Goal: Use online tool/utility: Utilize a website feature to perform a specific function

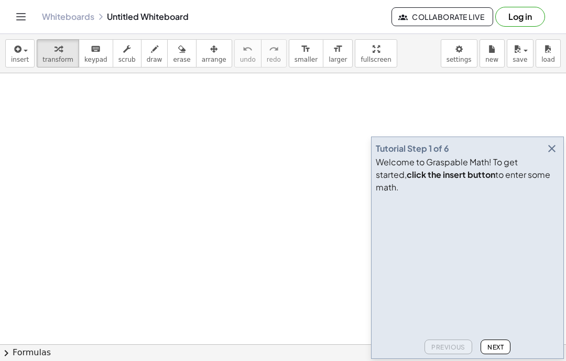
scroll to position [62, 0]
click at [13, 58] on span "insert" at bounding box center [20, 59] width 18 height 7
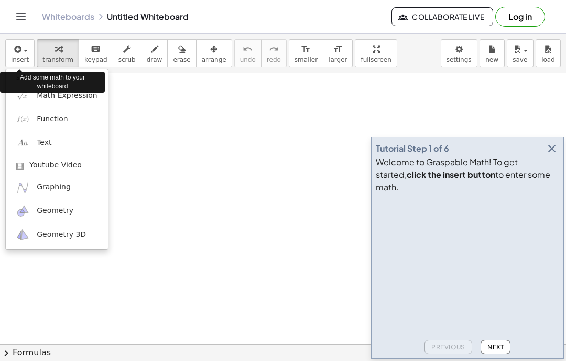
click at [65, 103] on link "Math Expression" at bounding box center [57, 96] width 102 height 24
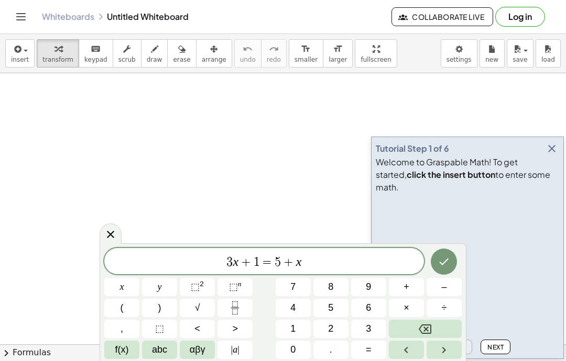
click at [439, 328] on button "Backspace" at bounding box center [425, 329] width 73 height 18
click at [439, 327] on button "Backspace" at bounding box center [425, 329] width 73 height 18
click at [445, 327] on button "Backspace" at bounding box center [425, 329] width 73 height 18
click at [444, 327] on button "Backspace" at bounding box center [425, 329] width 73 height 18
click at [443, 325] on button "Backspace" at bounding box center [425, 329] width 73 height 18
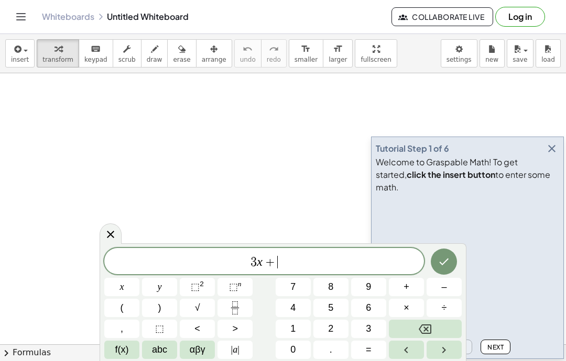
click at [442, 325] on button "Backspace" at bounding box center [425, 329] width 73 height 18
click at [441, 324] on button "Backspace" at bounding box center [425, 329] width 73 height 18
click at [440, 324] on button "Backspace" at bounding box center [425, 329] width 73 height 18
click at [442, 326] on button "Backspace" at bounding box center [425, 329] width 73 height 18
click at [441, 326] on button "Backspace" at bounding box center [425, 329] width 73 height 18
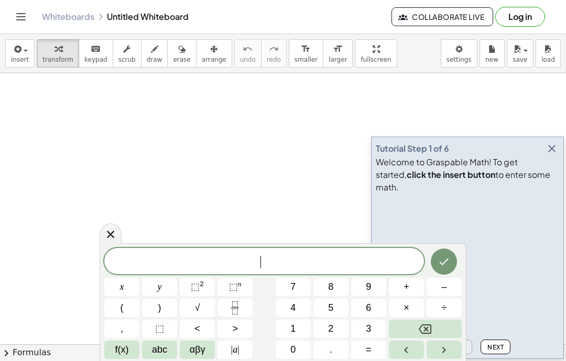
click at [441, 325] on button "Backspace" at bounding box center [425, 329] width 73 height 18
click at [441, 324] on button "Backspace" at bounding box center [425, 329] width 73 height 18
click at [444, 324] on button "Backspace" at bounding box center [425, 329] width 73 height 18
click at [443, 324] on button "Backspace" at bounding box center [425, 329] width 73 height 18
click at [444, 323] on button "Backspace" at bounding box center [425, 329] width 73 height 18
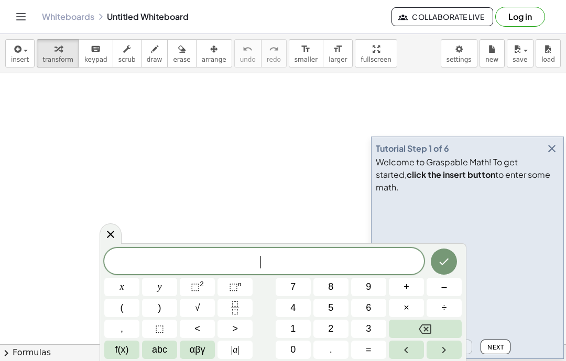
click at [444, 323] on button "Backspace" at bounding box center [425, 329] width 73 height 18
click at [163, 358] on button "abc" at bounding box center [159, 350] width 35 height 18
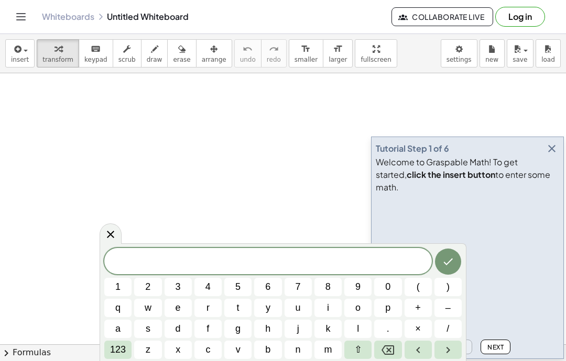
click at [117, 328] on span "a" at bounding box center [117, 329] width 5 height 14
click at [416, 309] on span "+" at bounding box center [418, 308] width 6 height 14
click at [120, 332] on span "a" at bounding box center [117, 329] width 5 height 14
click at [422, 302] on button "+" at bounding box center [417, 308] width 27 height 18
click at [111, 334] on button "a" at bounding box center [117, 329] width 27 height 18
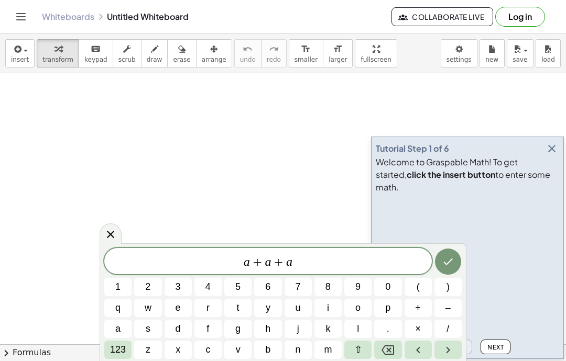
click at [419, 309] on span "+" at bounding box center [418, 308] width 6 height 14
click at [178, 281] on span "3" at bounding box center [177, 287] width 5 height 14
click at [112, 354] on span "123" at bounding box center [118, 350] width 16 height 14
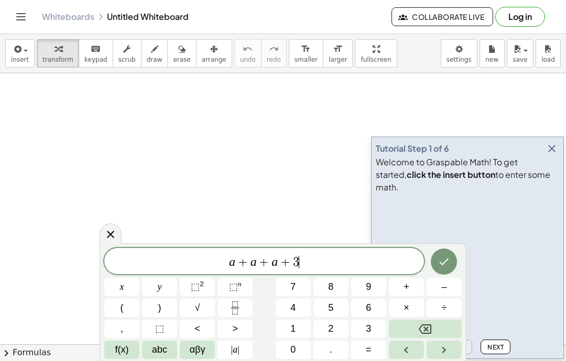
click at [366, 353] on span "=" at bounding box center [369, 350] width 6 height 14
click at [365, 291] on button "9" at bounding box center [368, 287] width 35 height 18
click at [443, 265] on icon "Done" at bounding box center [443, 262] width 9 height 7
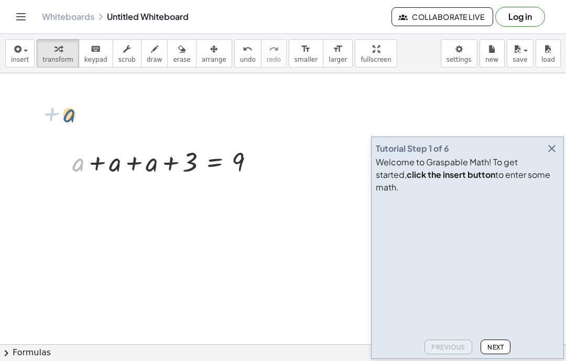
scroll to position [28, 0]
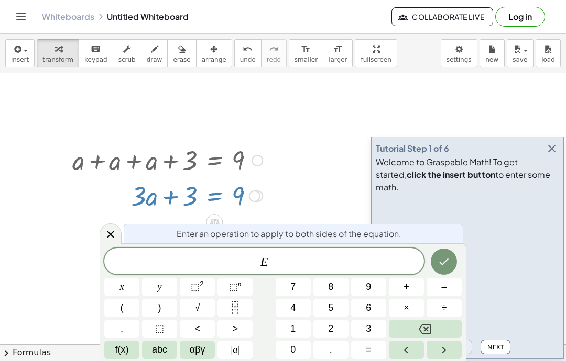
click at [111, 229] on icon at bounding box center [110, 234] width 13 height 13
click at [205, 296] on button "⬚ 2" at bounding box center [197, 287] width 35 height 18
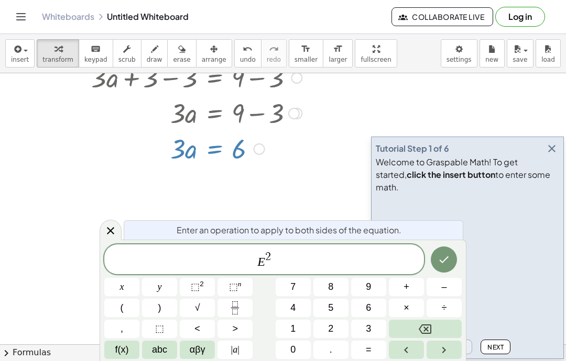
scroll to position [194, 0]
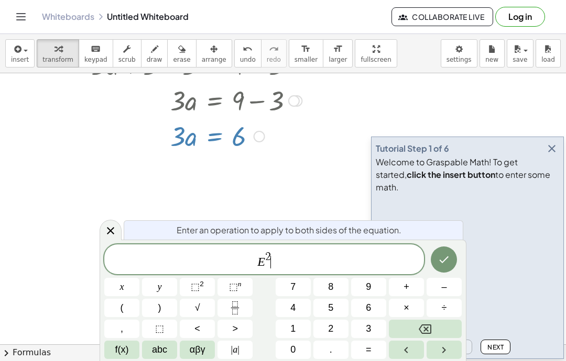
click at [117, 225] on div at bounding box center [111, 230] width 22 height 20
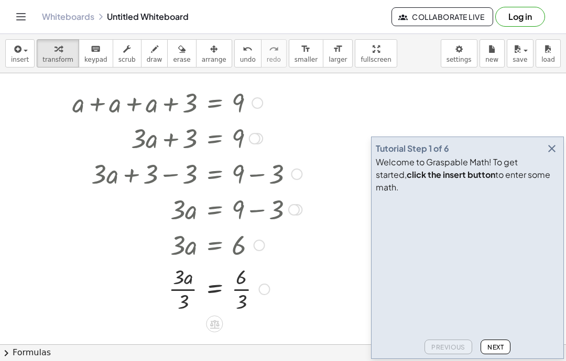
scroll to position [127, 0]
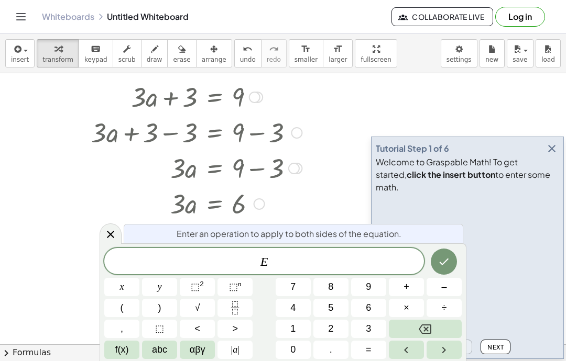
click at [208, 250] on div "E" at bounding box center [264, 261] width 320 height 26
click at [112, 232] on icon at bounding box center [110, 234] width 13 height 13
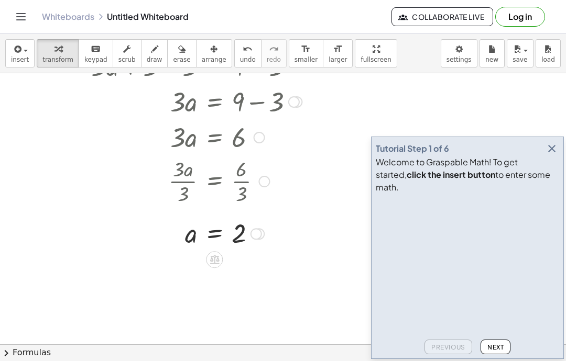
scroll to position [190, 0]
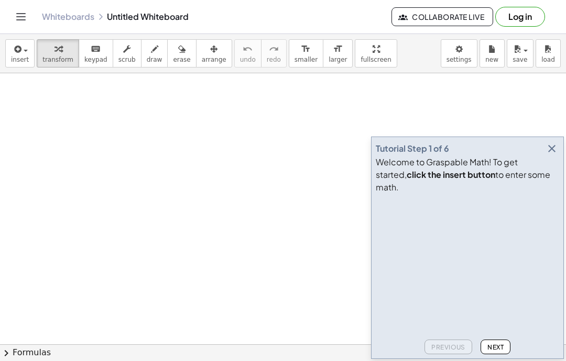
click at [558, 156] on button "button" at bounding box center [551, 148] width 15 height 15
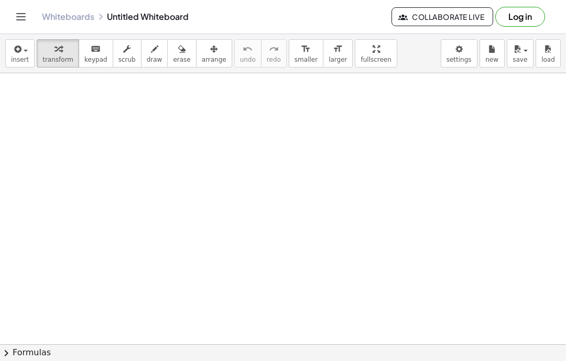
click at [23, 47] on div "button" at bounding box center [20, 48] width 18 height 13
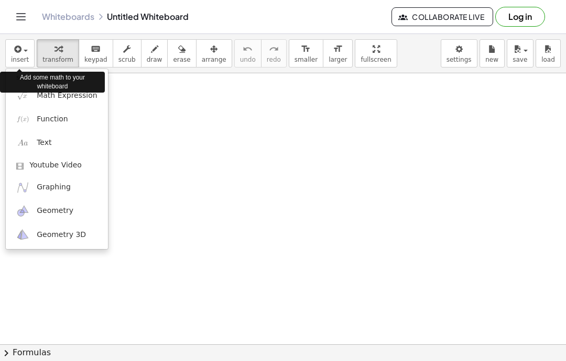
click at [73, 98] on span "Math Expression" at bounding box center [67, 96] width 60 height 10
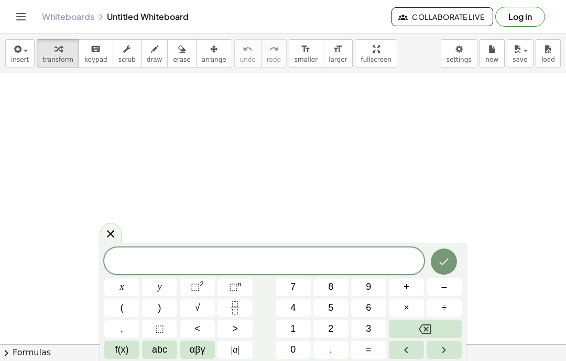
click at [310, 256] on span at bounding box center [264, 262] width 320 height 16
click at [157, 353] on span "abc" at bounding box center [159, 350] width 15 height 14
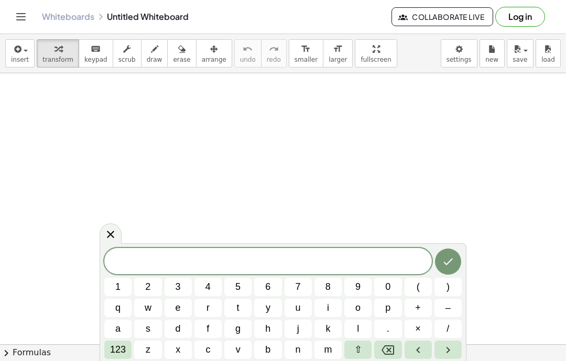
click at [172, 274] on div "​" at bounding box center [267, 261] width 327 height 26
click at [273, 354] on button "b" at bounding box center [267, 350] width 27 height 18
click at [117, 357] on button "123" at bounding box center [117, 350] width 27 height 18
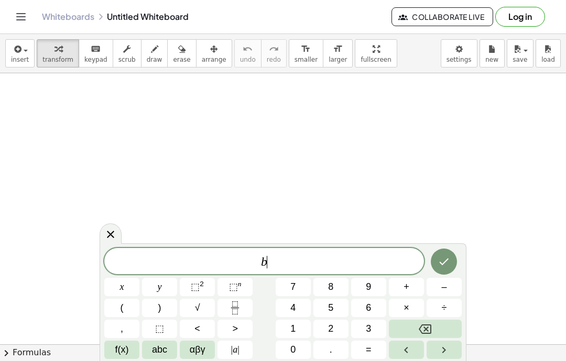
click at [409, 289] on span "+" at bounding box center [406, 287] width 6 height 14
click at [434, 329] on button "Backspace" at bounding box center [425, 329] width 73 height 18
click at [434, 327] on button "Backspace" at bounding box center [425, 329] width 73 height 18
click at [373, 327] on button "3" at bounding box center [368, 329] width 35 height 18
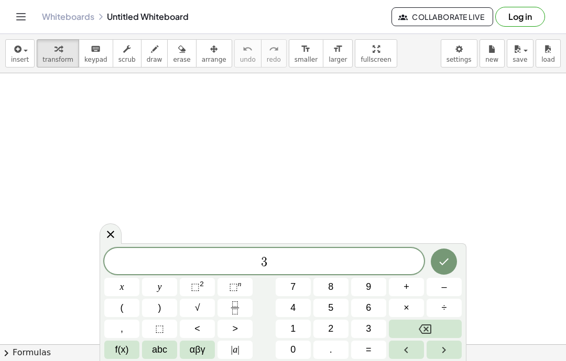
click at [159, 358] on button "abc" at bounding box center [159, 350] width 35 height 18
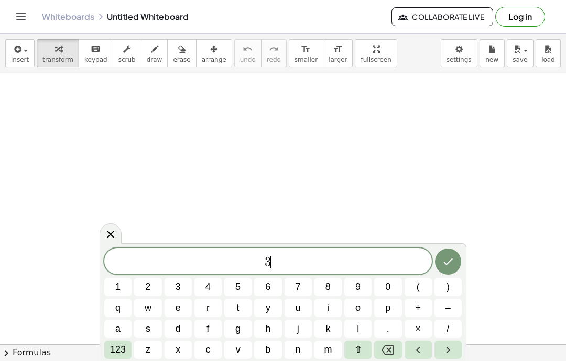
click at [273, 350] on button "b" at bounding box center [267, 350] width 27 height 18
click at [109, 354] on button "123" at bounding box center [117, 350] width 27 height 18
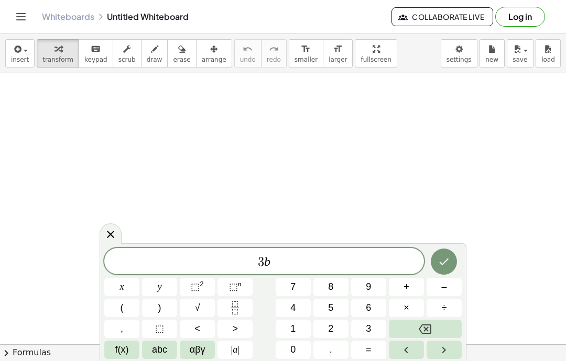
click at [410, 289] on button "+" at bounding box center [406, 287] width 35 height 18
click at [340, 331] on button "2" at bounding box center [330, 329] width 35 height 18
click at [376, 354] on button "=" at bounding box center [368, 350] width 35 height 18
click at [296, 330] on button "1" at bounding box center [293, 329] width 35 height 18
click at [302, 284] on button "7" at bounding box center [293, 287] width 35 height 18
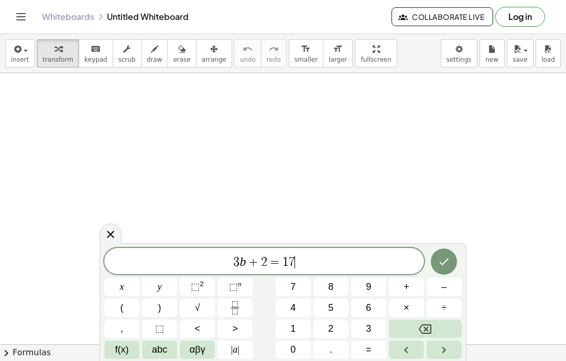
click at [447, 259] on icon "Done" at bounding box center [443, 262] width 13 height 13
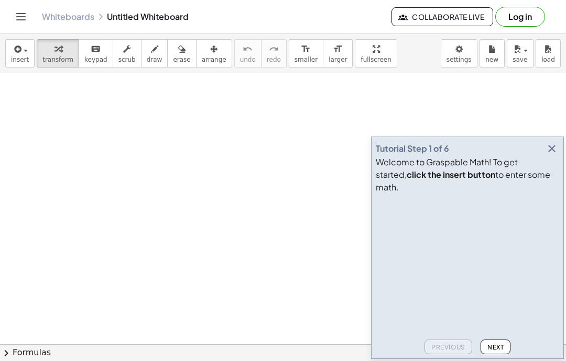
click at [25, 52] on div "button" at bounding box center [20, 48] width 18 height 13
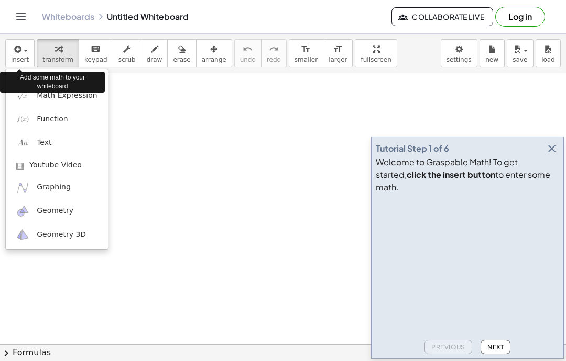
click at [72, 88] on div "Add some math to your whiteboard" at bounding box center [52, 82] width 105 height 21
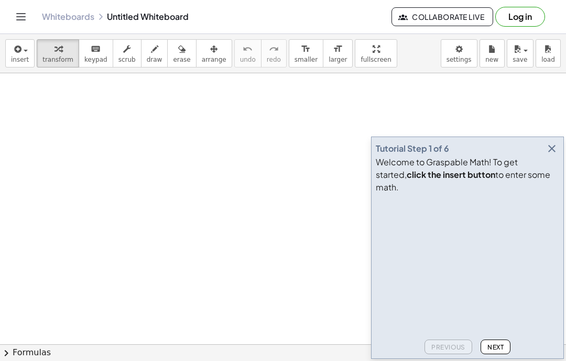
click at [24, 62] on span "insert" at bounding box center [20, 59] width 18 height 7
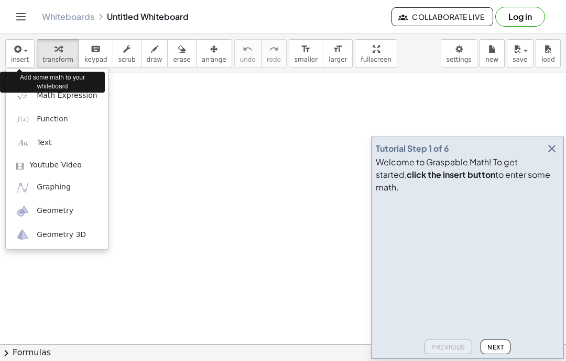
click at [59, 96] on span "Math Expression" at bounding box center [67, 96] width 60 height 10
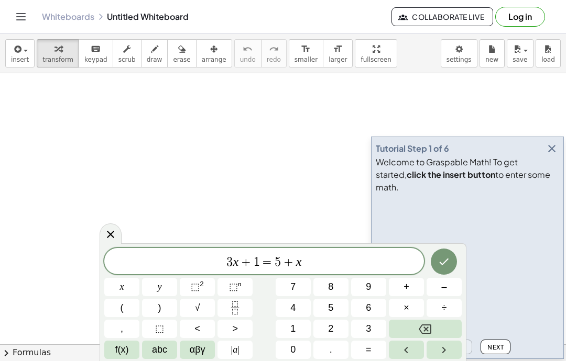
click at [439, 328] on button "Backspace" at bounding box center [425, 329] width 73 height 18
click at [442, 331] on button "Backspace" at bounding box center [425, 329] width 73 height 18
click at [441, 330] on button "Backspace" at bounding box center [425, 329] width 73 height 18
click at [442, 329] on button "Backspace" at bounding box center [425, 329] width 73 height 18
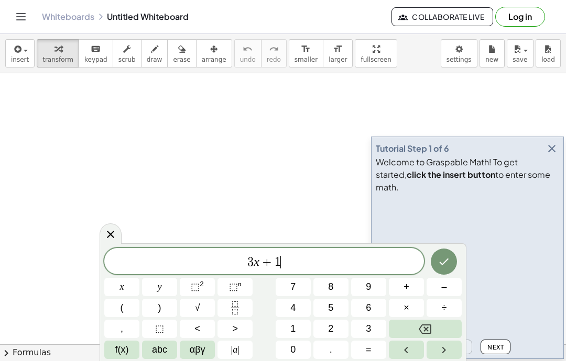
click at [441, 329] on button "Backspace" at bounding box center [425, 329] width 73 height 18
click at [439, 331] on button "Backspace" at bounding box center [425, 329] width 73 height 18
click at [439, 330] on button "Backspace" at bounding box center [425, 329] width 73 height 18
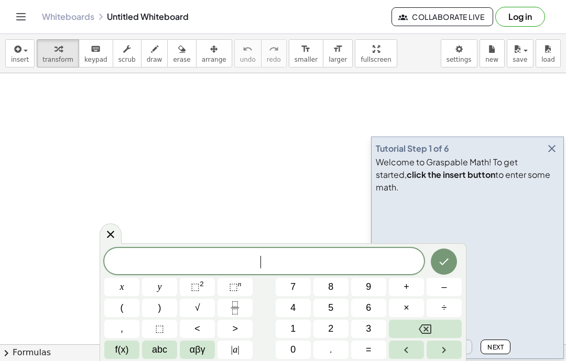
click at [438, 328] on button "Backspace" at bounding box center [425, 329] width 73 height 18
click at [438, 327] on button "Backspace" at bounding box center [425, 329] width 73 height 18
click at [437, 327] on button "Backspace" at bounding box center [425, 329] width 73 height 18
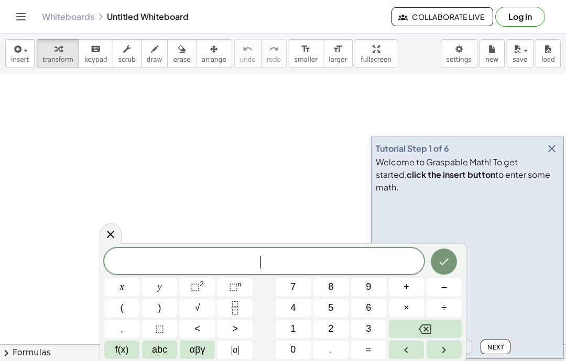
click at [375, 326] on button "3" at bounding box center [368, 329] width 35 height 18
click at [161, 350] on span "abc" at bounding box center [159, 350] width 15 height 14
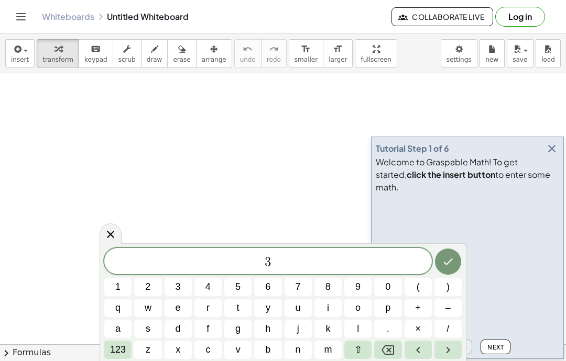
click at [259, 351] on button "b" at bounding box center [267, 350] width 27 height 18
click at [420, 308] on span "+" at bounding box center [418, 308] width 6 height 14
click at [145, 283] on span "2" at bounding box center [147, 287] width 5 height 14
click at [113, 350] on span "123" at bounding box center [118, 350] width 16 height 14
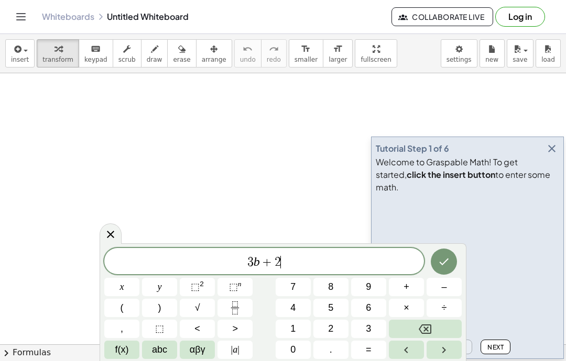
click at [375, 346] on button "=" at bounding box center [368, 350] width 35 height 18
click at [306, 326] on button "1" at bounding box center [293, 329] width 35 height 18
click at [300, 281] on button "7" at bounding box center [293, 287] width 35 height 18
click at [442, 260] on icon "Done" at bounding box center [443, 262] width 13 height 13
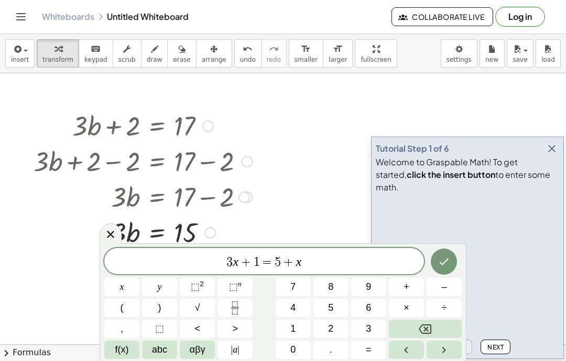
click at [104, 242] on div at bounding box center [111, 234] width 22 height 20
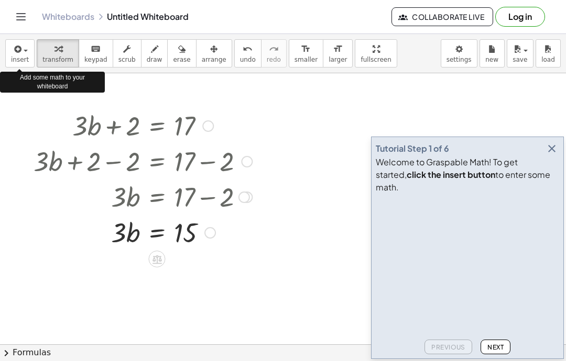
click at [26, 50] on span "button" at bounding box center [26, 51] width 4 height 2
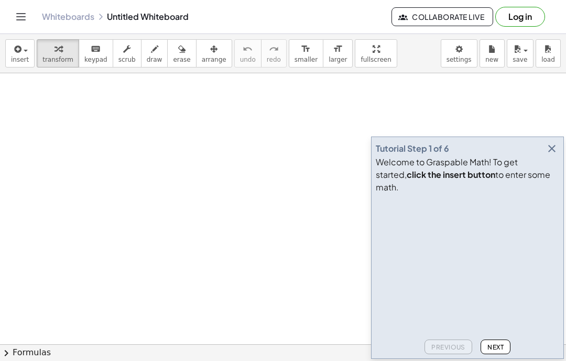
click at [18, 43] on icon "button" at bounding box center [16, 49] width 9 height 13
click at [32, 56] on button "insert" at bounding box center [19, 53] width 29 height 28
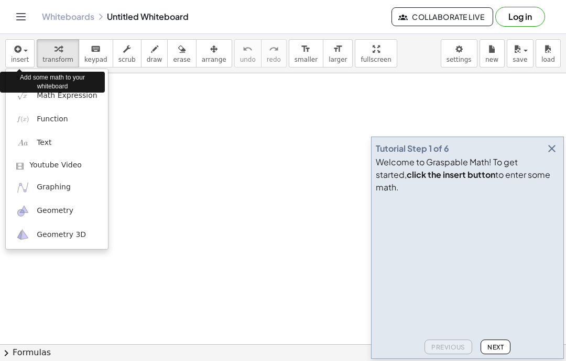
click at [70, 100] on span "Math Expression" at bounding box center [67, 96] width 60 height 10
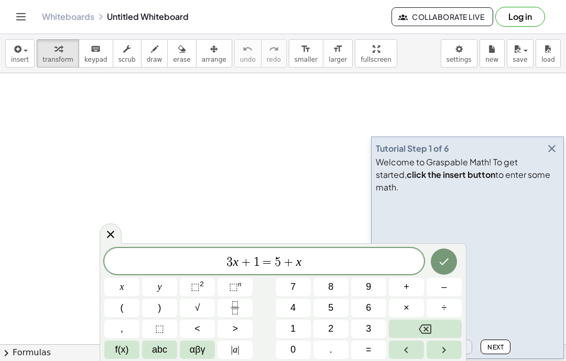
click at [440, 317] on button "÷" at bounding box center [443, 308] width 35 height 18
click at [441, 318] on div "3 x + 1 = 5 + x x y ⬚ 2 ⬚ n 7 8 9 + – ( ) √ 4 5 6 × ÷ , ⬚ < > 1 2 3 f(x) abc αβ…" at bounding box center [282, 303] width 357 height 111
click at [443, 334] on button "Backspace" at bounding box center [425, 329] width 73 height 18
click at [446, 332] on button "Backspace" at bounding box center [425, 329] width 73 height 18
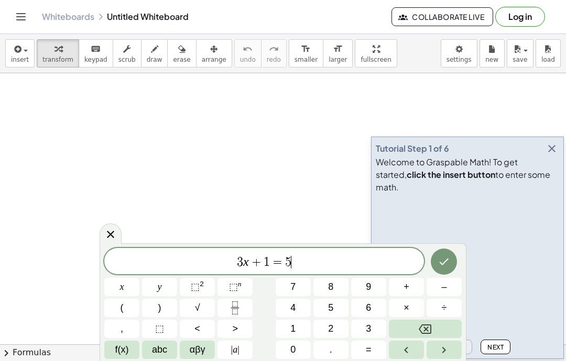
click at [446, 332] on button "Backspace" at bounding box center [425, 329] width 73 height 18
click at [444, 327] on button "Backspace" at bounding box center [425, 329] width 73 height 18
click at [441, 328] on button "Backspace" at bounding box center [425, 329] width 73 height 18
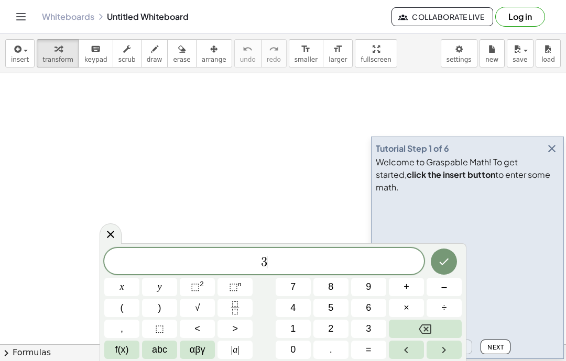
click at [442, 327] on button "Backspace" at bounding box center [425, 329] width 73 height 18
click at [298, 332] on button "1" at bounding box center [293, 329] width 35 height 18
click at [339, 309] on button "5" at bounding box center [330, 308] width 35 height 18
click at [415, 286] on button "+" at bounding box center [406, 287] width 35 height 18
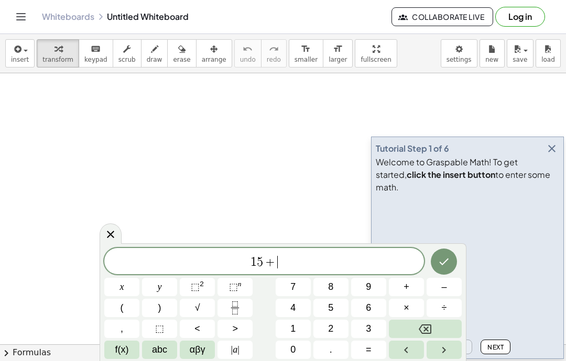
click at [128, 355] on span "f(x)" at bounding box center [122, 350] width 14 height 14
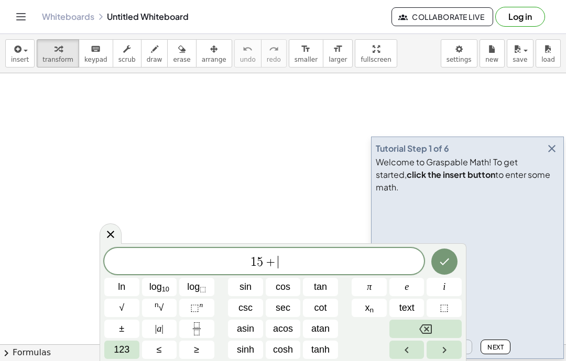
click at [130, 354] on button "123" at bounding box center [121, 350] width 35 height 18
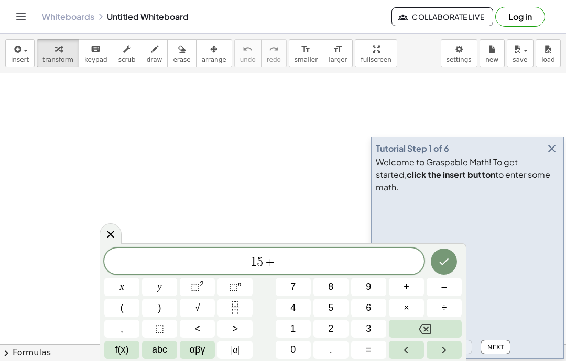
click at [164, 358] on button "abc" at bounding box center [159, 350] width 35 height 18
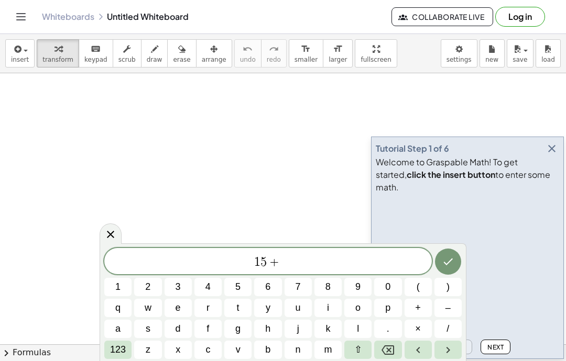
click at [245, 312] on button "t" at bounding box center [237, 308] width 27 height 18
click at [387, 355] on icon "Backspace" at bounding box center [387, 350] width 13 height 9
click at [388, 358] on button "Backspace" at bounding box center [387, 350] width 27 height 18
click at [116, 346] on span "123" at bounding box center [118, 350] width 16 height 14
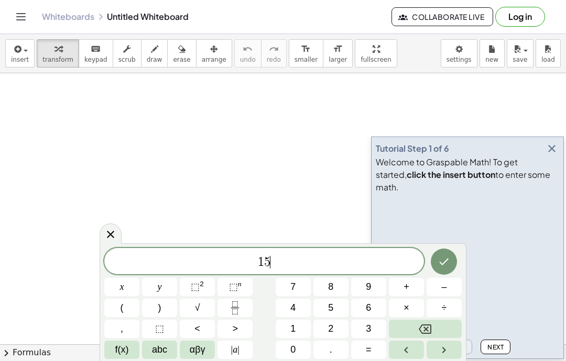
click at [371, 358] on button "=" at bounding box center [368, 350] width 35 height 18
click at [130, 337] on button "," at bounding box center [121, 329] width 35 height 18
click at [116, 358] on button "f(x)" at bounding box center [121, 350] width 35 height 18
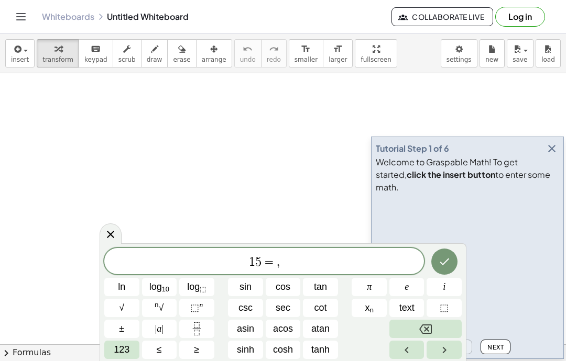
click at [121, 353] on span "123" at bounding box center [122, 350] width 16 height 14
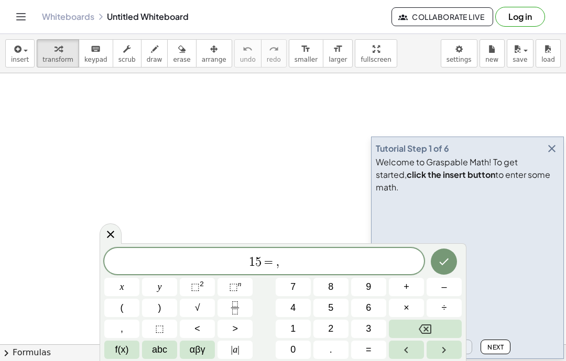
click at [163, 356] on span "abc" at bounding box center [159, 350] width 15 height 14
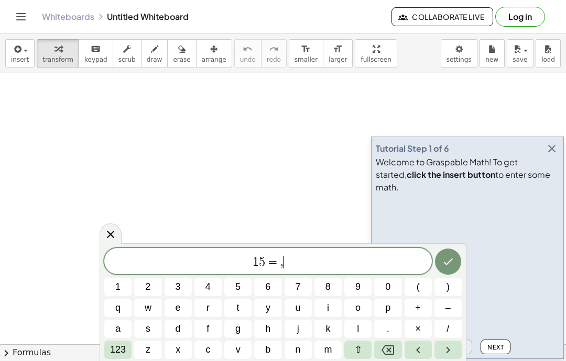
click at [246, 304] on button "t" at bounding box center [237, 308] width 27 height 18
click at [395, 355] on button "Backspace" at bounding box center [387, 350] width 27 height 18
click at [243, 306] on button "t" at bounding box center [237, 308] width 27 height 18
click at [419, 308] on span "+" at bounding box center [418, 308] width 6 height 14
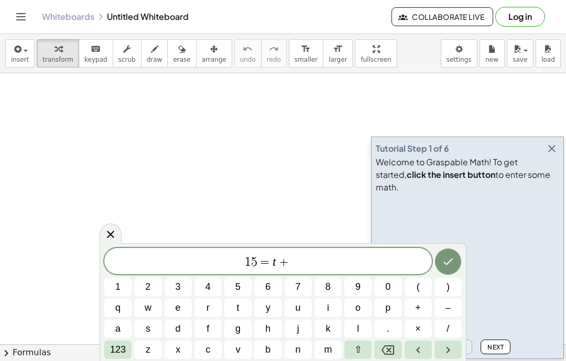
click at [155, 281] on button "2" at bounding box center [147, 287] width 27 height 18
click at [420, 312] on span "+" at bounding box center [418, 308] width 6 height 14
click at [206, 290] on span "4" at bounding box center [207, 287] width 5 height 14
click at [448, 261] on icon "Done" at bounding box center [448, 262] width 13 height 13
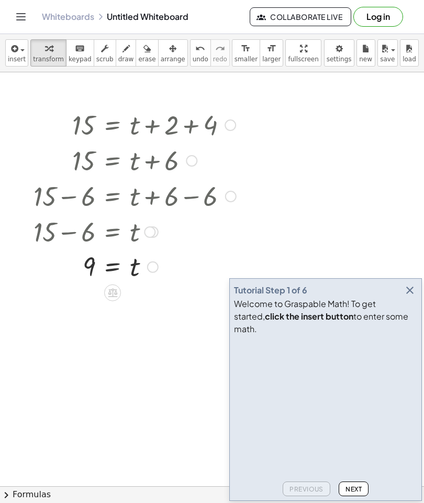
scroll to position [13, 0]
